Goal: Find specific page/section: Find specific page/section

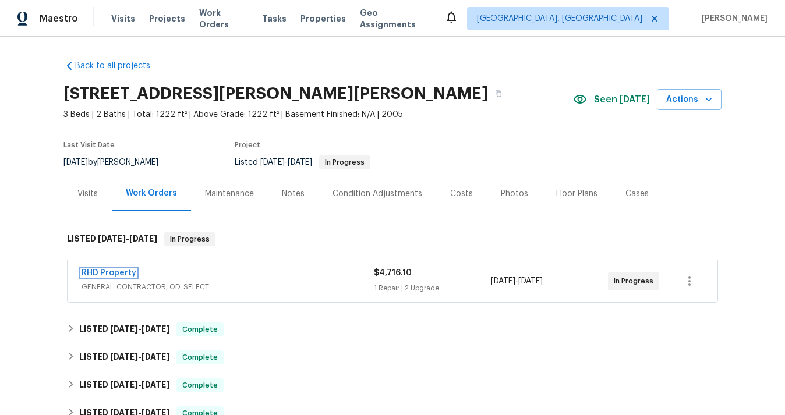
click at [133, 270] on link "RHD Property" at bounding box center [108, 273] width 55 height 8
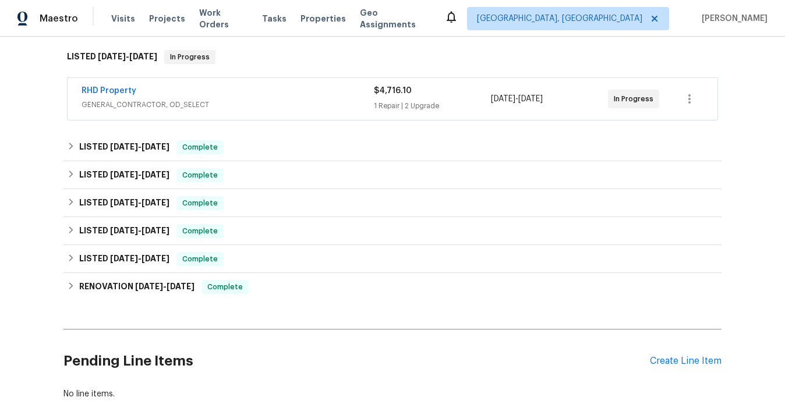
scroll to position [190, 0]
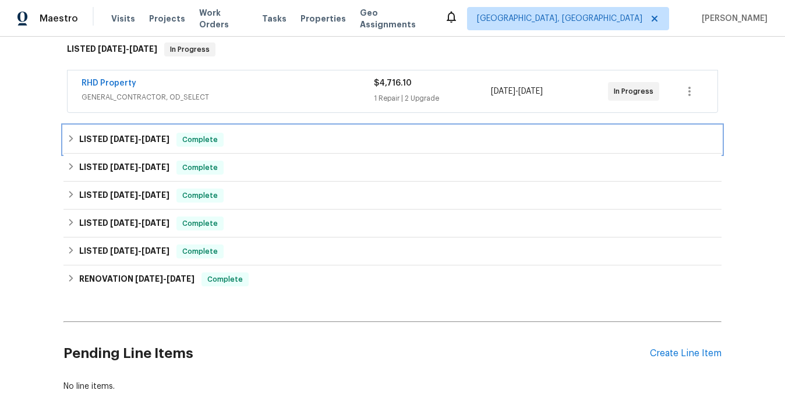
click at [141, 142] on span "[DATE]" at bounding box center [155, 139] width 28 height 8
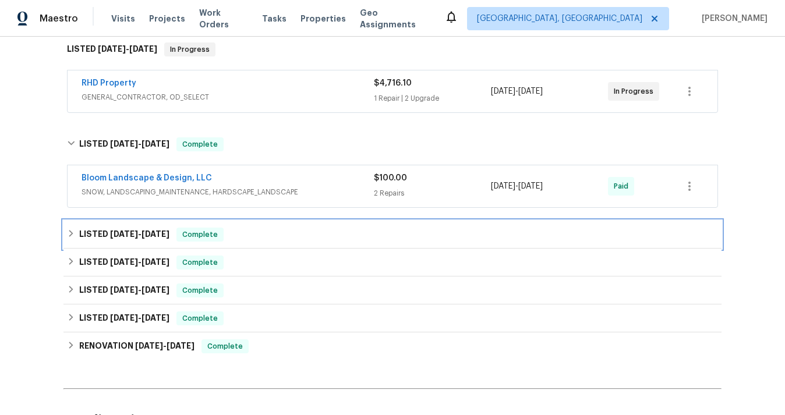
click at [138, 234] on span "[DATE] - [DATE]" at bounding box center [139, 234] width 59 height 8
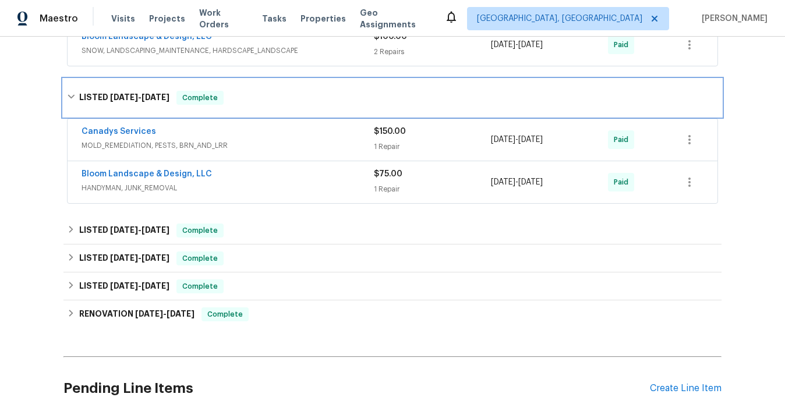
scroll to position [335, 0]
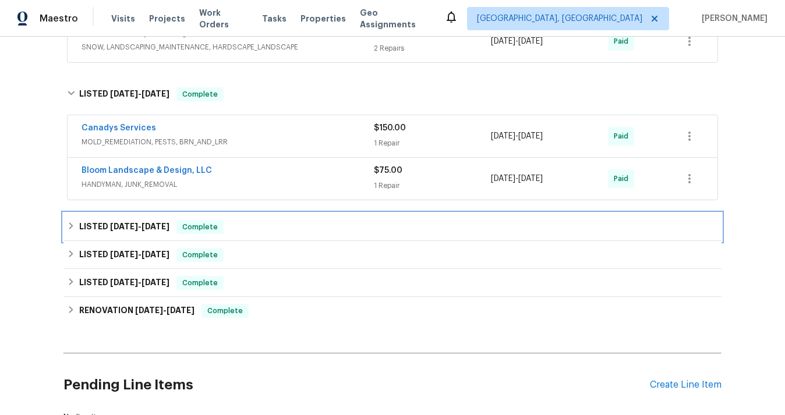
click at [142, 229] on span "[DATE] - [DATE]" at bounding box center [139, 226] width 59 height 8
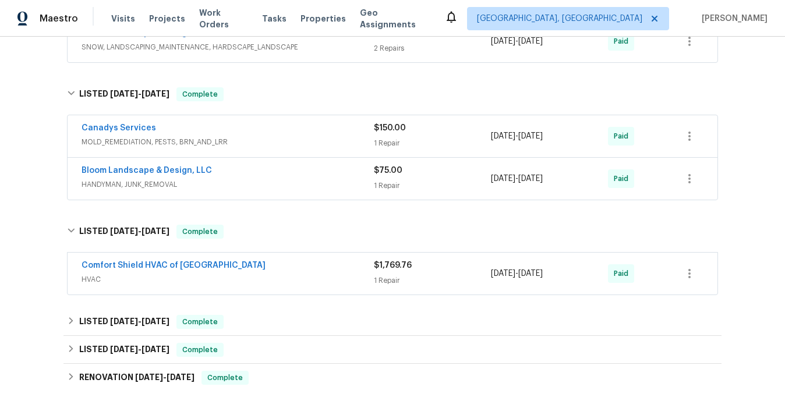
click at [136, 260] on span "Comfort Shield HVAC of [GEOGRAPHIC_DATA]" at bounding box center [173, 266] width 184 height 12
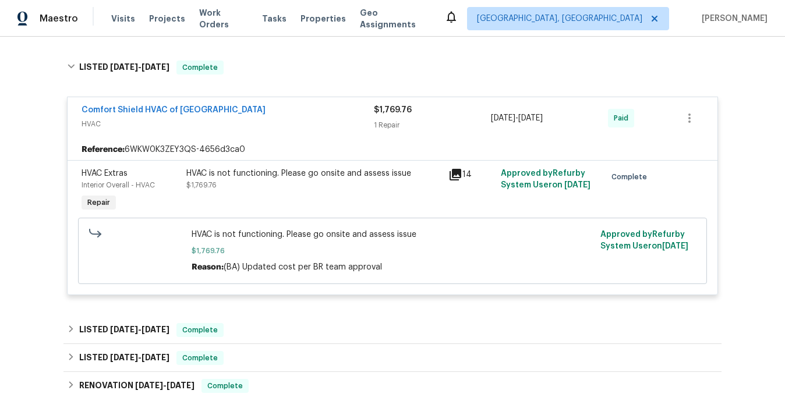
scroll to position [509, 0]
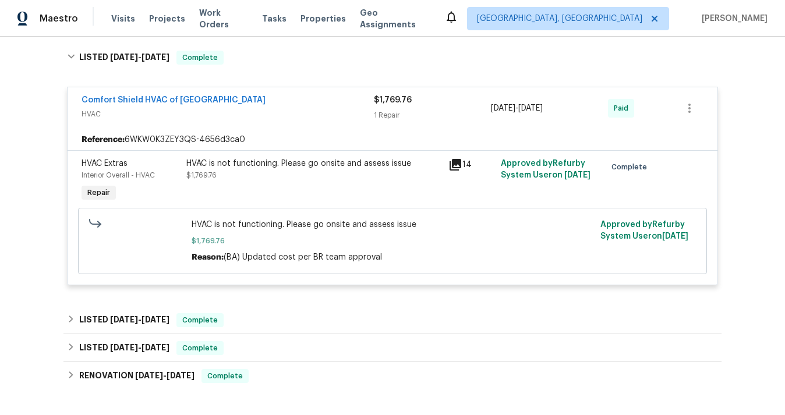
click at [456, 161] on icon at bounding box center [455, 165] width 12 height 12
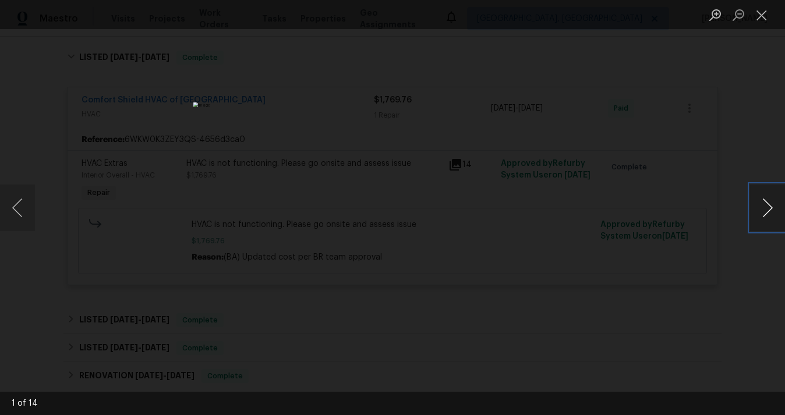
click at [757, 200] on button "Next image" at bounding box center [767, 208] width 35 height 47
click at [609, 222] on div "Lightbox" at bounding box center [392, 207] width 785 height 415
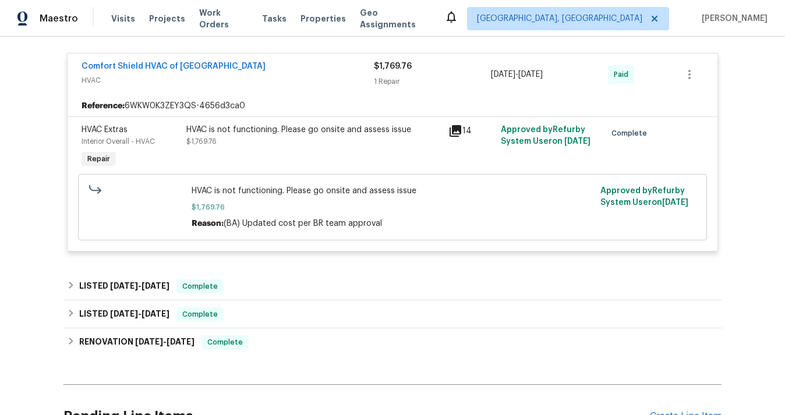
scroll to position [538, 0]
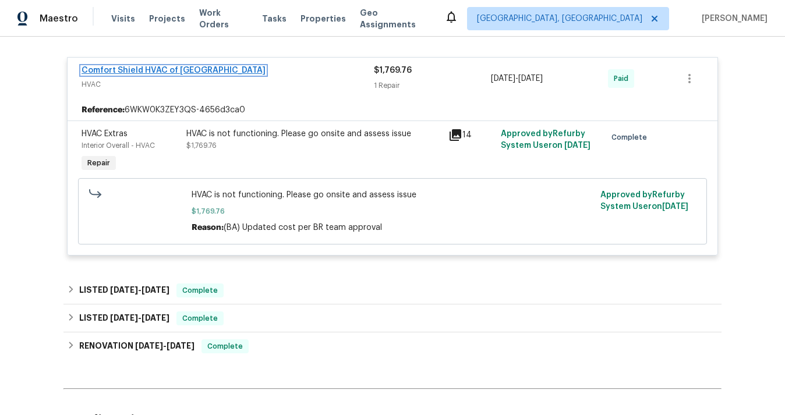
click at [170, 73] on link "Comfort Shield HVAC of [GEOGRAPHIC_DATA]" at bounding box center [173, 70] width 184 height 8
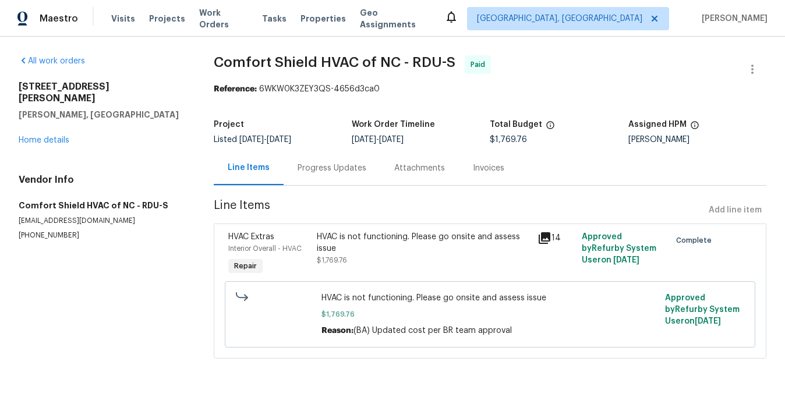
click at [475, 170] on div "Invoices" at bounding box center [488, 168] width 31 height 12
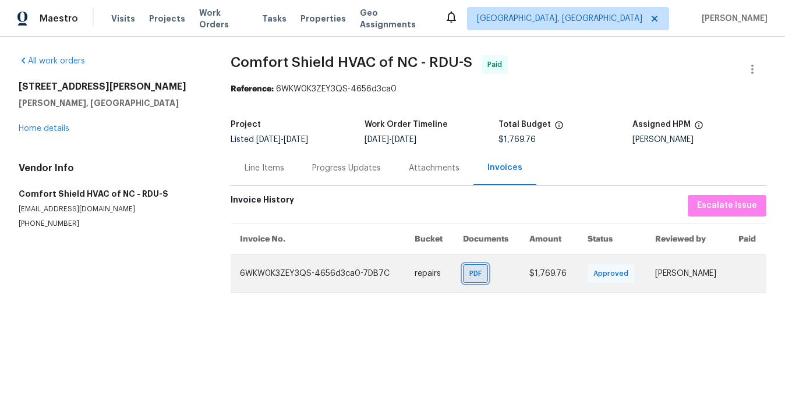
click at [469, 275] on span "PDF" at bounding box center [477, 274] width 17 height 12
